Goal: Task Accomplishment & Management: Use online tool/utility

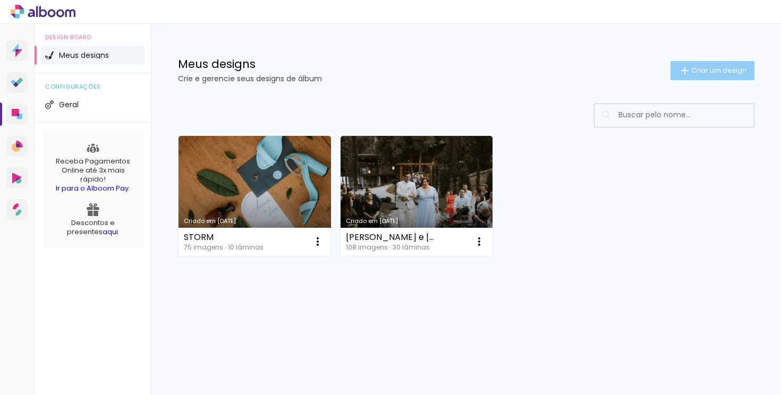
click at [715, 72] on span "Criar um design" at bounding box center [718, 70] width 55 height 7
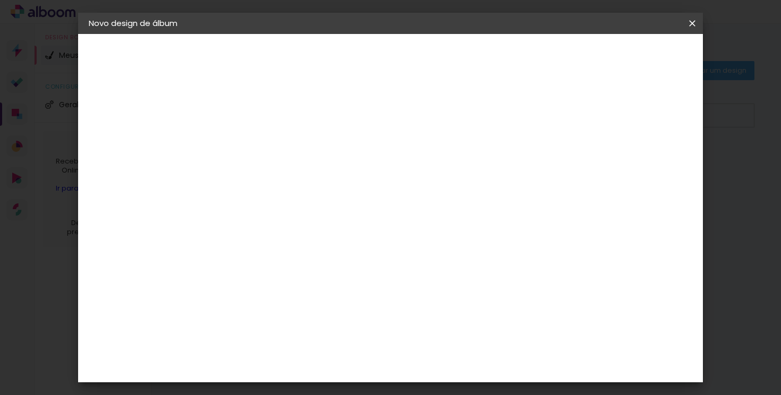
click at [262, 143] on input at bounding box center [262, 142] width 0 height 16
type input "Ana e Lucas"
type paper-input "Ana e Lucas"
click at [371, 63] on paper-button "Avançar" at bounding box center [345, 56] width 52 height 18
click at [0, 0] on slot "Tamanho Livre" at bounding box center [0, 0] width 0 height 0
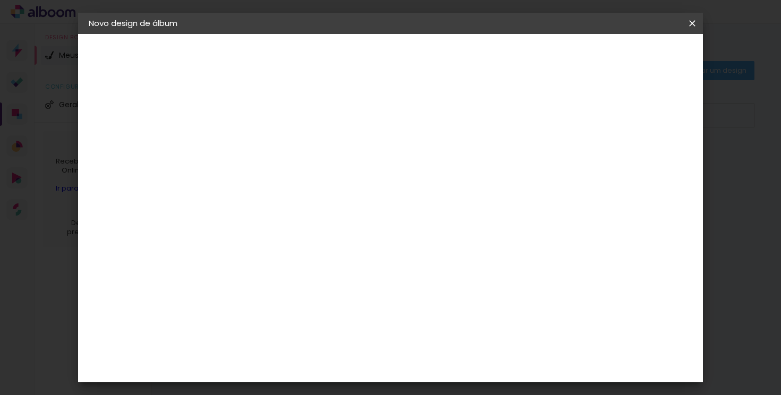
click at [0, 0] on slot "Avançar" at bounding box center [0, 0] width 0 height 0
click at [148, 133] on div "Tamanho livre" at bounding box center [129, 131] width 37 height 15
click at [461, 52] on paper-button "Avançar" at bounding box center [435, 56] width 52 height 18
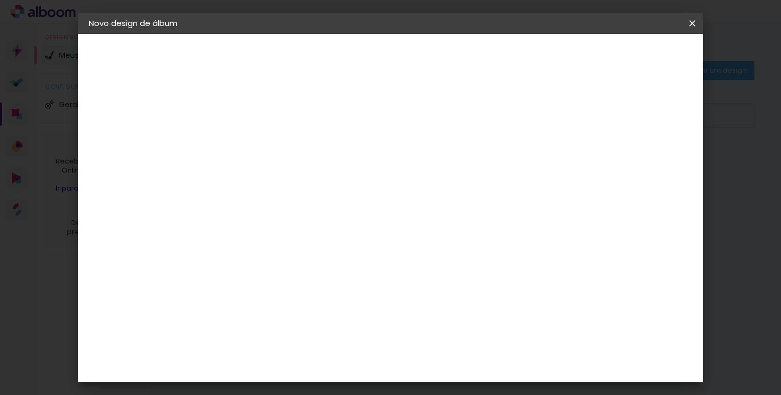
scroll to position [182, 0]
click at [374, 281] on span "25 × 25 cm" at bounding box center [353, 295] width 39 height 28
click at [0, 0] on slot "Avançar" at bounding box center [0, 0] width 0 height 0
click at [568, 60] on span "Iniciar design" at bounding box center [544, 56] width 48 height 7
